Goal: Navigation & Orientation: Find specific page/section

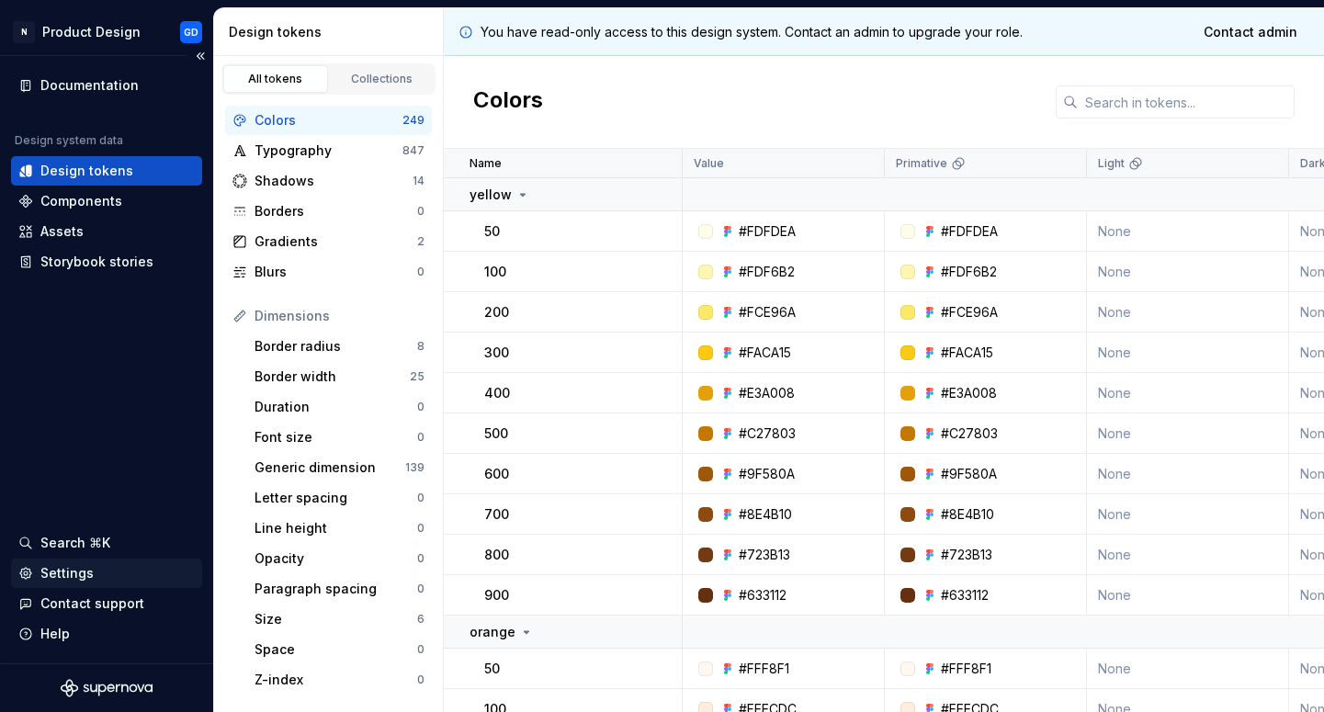
click at [70, 573] on div "Settings" at bounding box center [66, 573] width 53 height 18
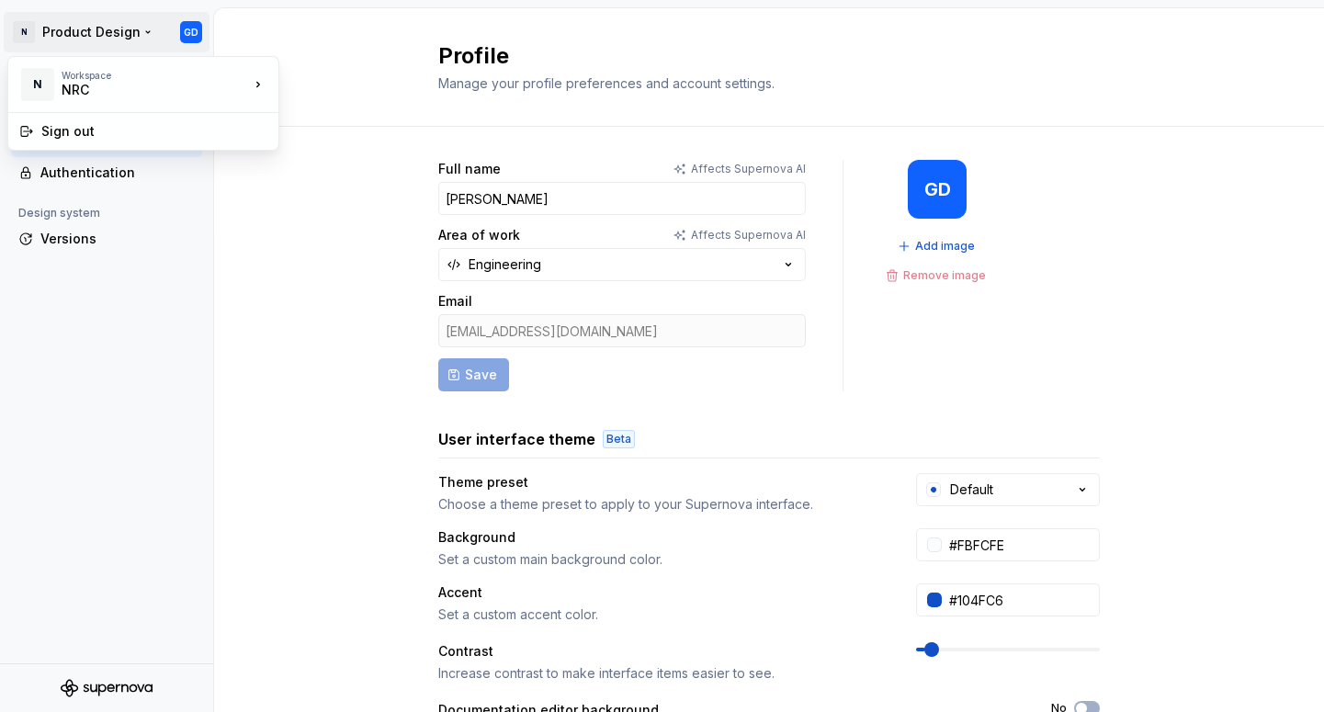
click at [145, 35] on html "N Product Design GD Back Account Profile Authentication Design system Versions …" at bounding box center [662, 356] width 1324 height 712
click at [281, 231] on html "N Product Design GD Back Account Profile Authentication Design system Versions …" at bounding box center [662, 356] width 1324 height 712
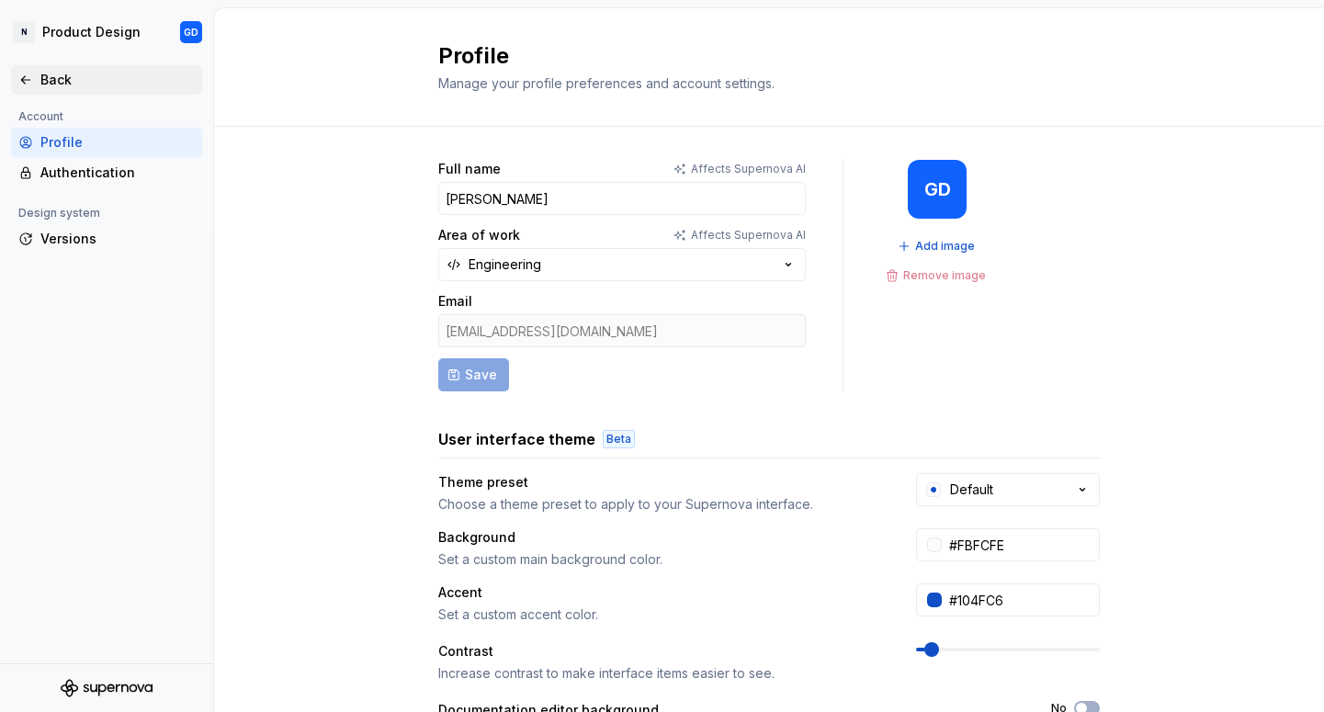
click at [33, 77] on div "Back" at bounding box center [106, 80] width 176 height 18
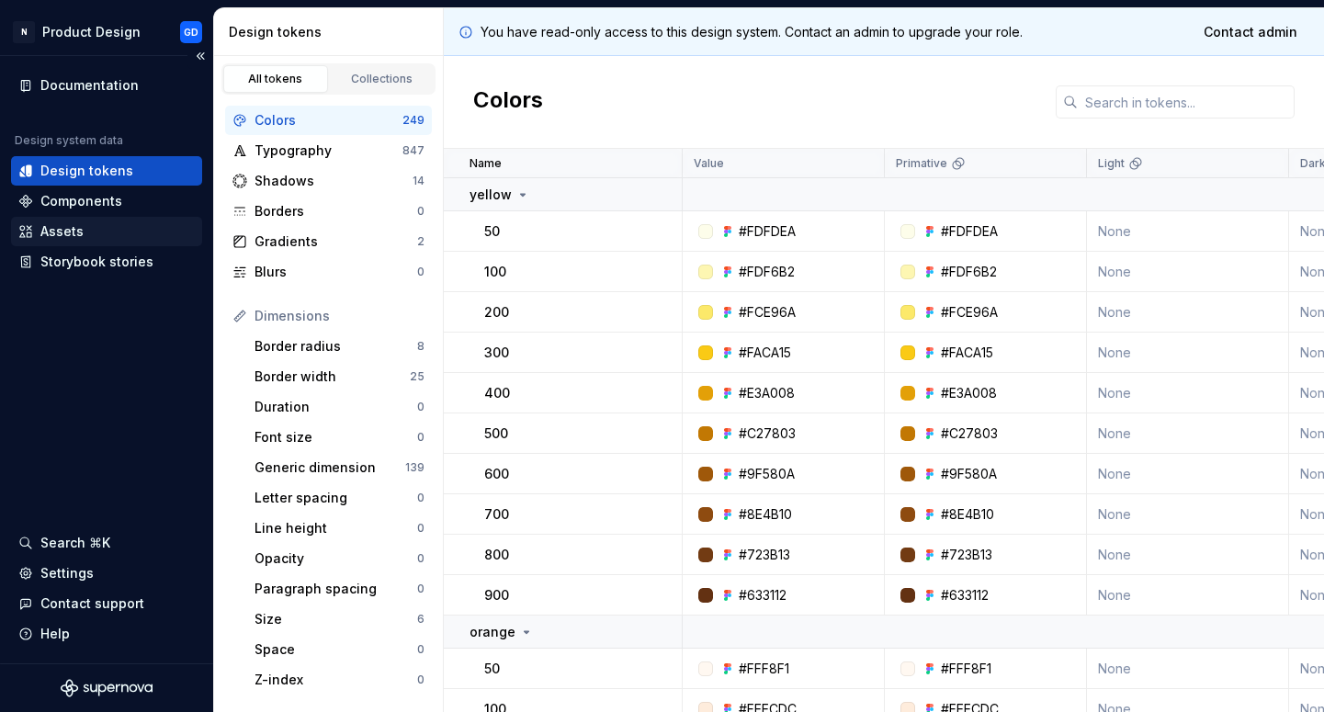
click at [102, 235] on div "Assets" at bounding box center [106, 231] width 176 height 18
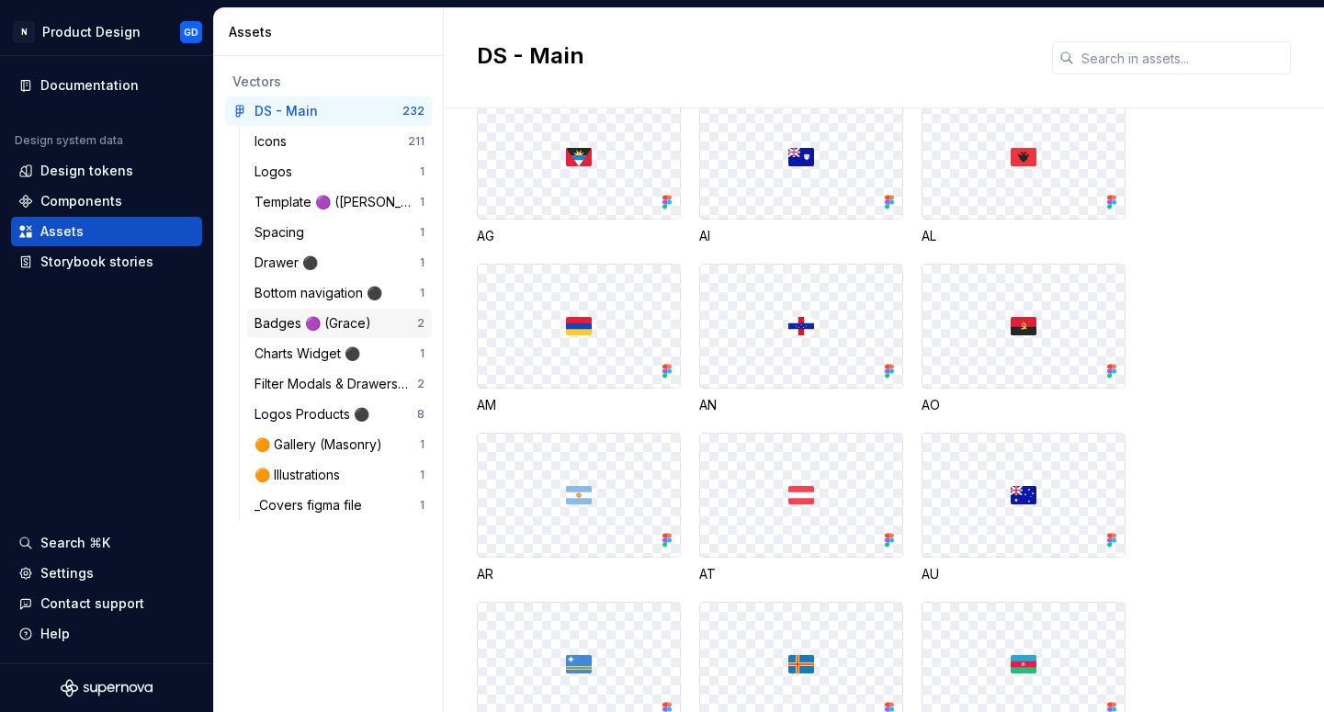
scroll to position [735, 0]
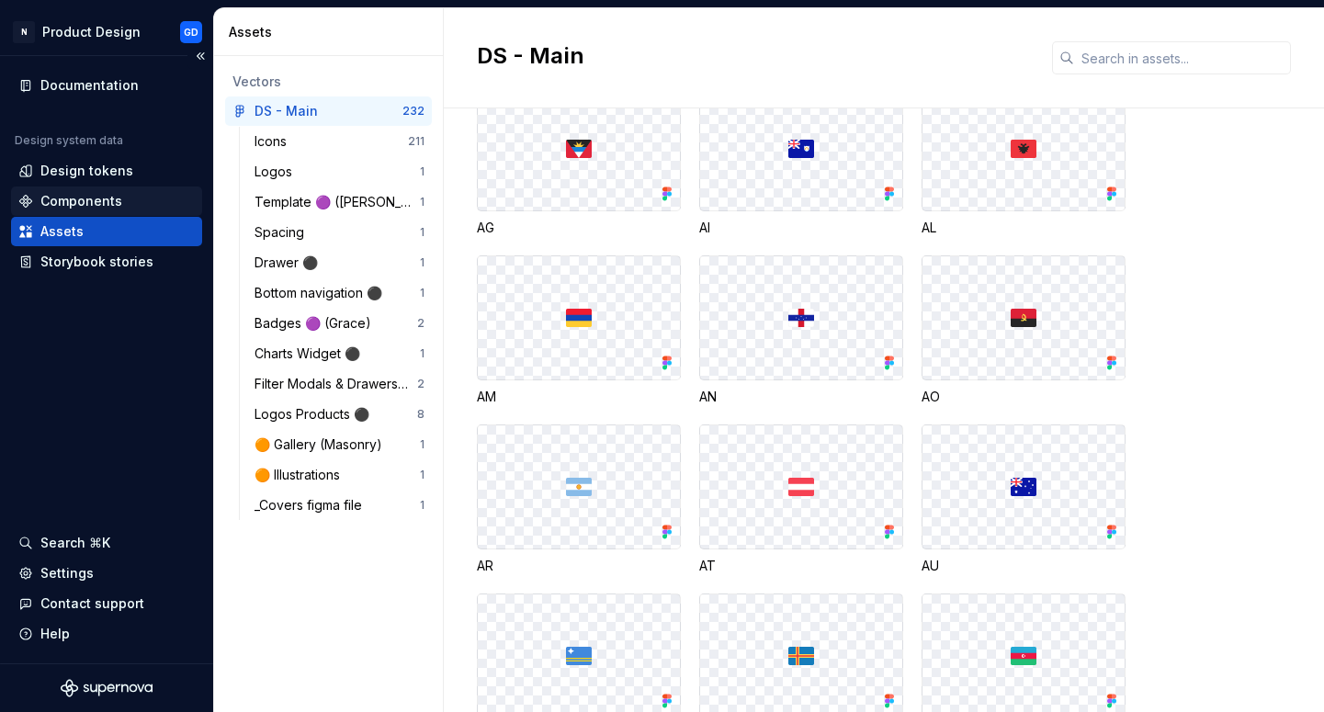
click at [114, 208] on div "Components" at bounding box center [81, 201] width 82 height 18
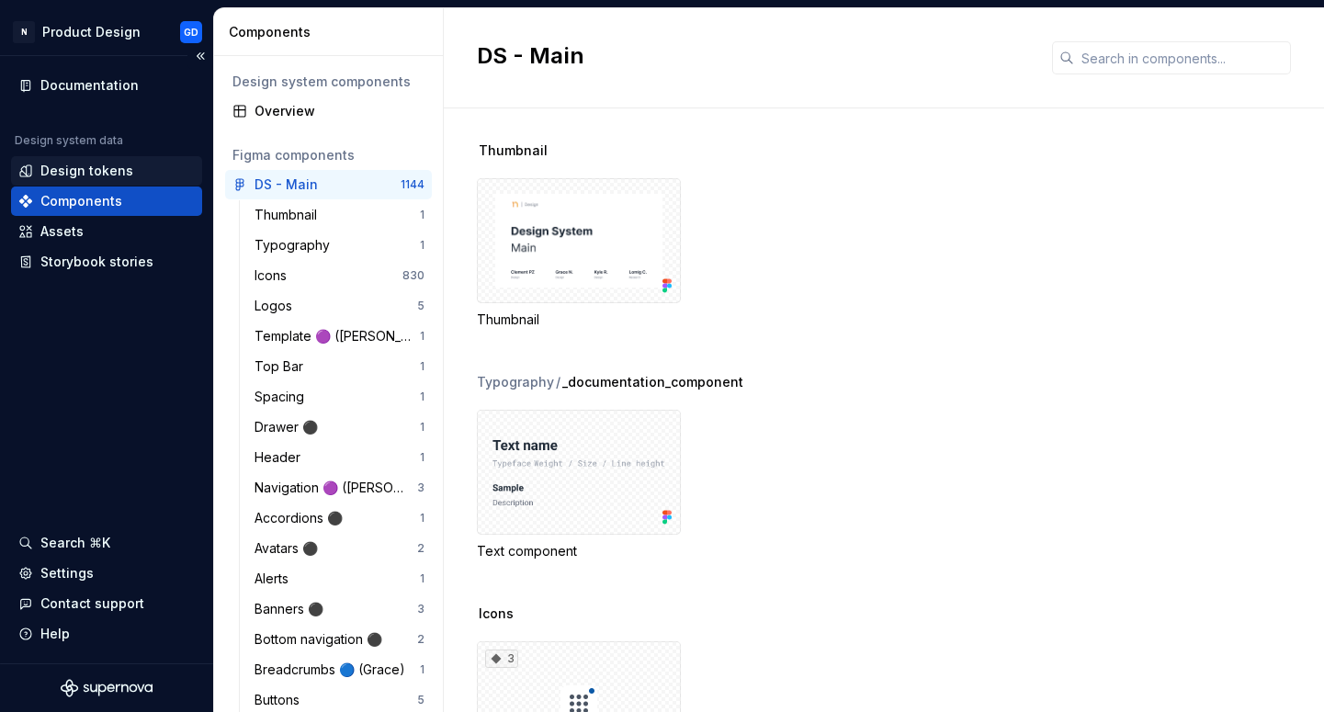
click at [130, 171] on div "Design tokens" at bounding box center [106, 171] width 176 height 18
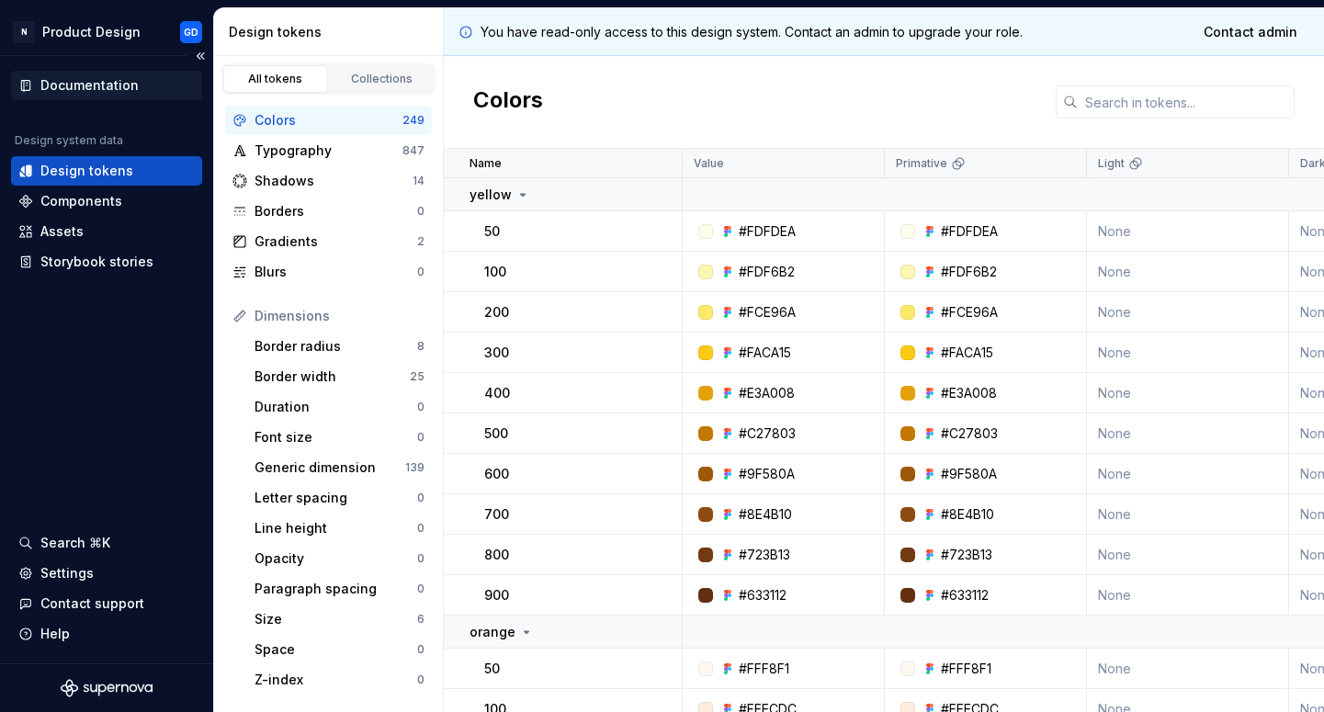
click at [124, 83] on div "Documentation" at bounding box center [89, 85] width 98 height 18
